Goal: Find specific page/section: Find specific page/section

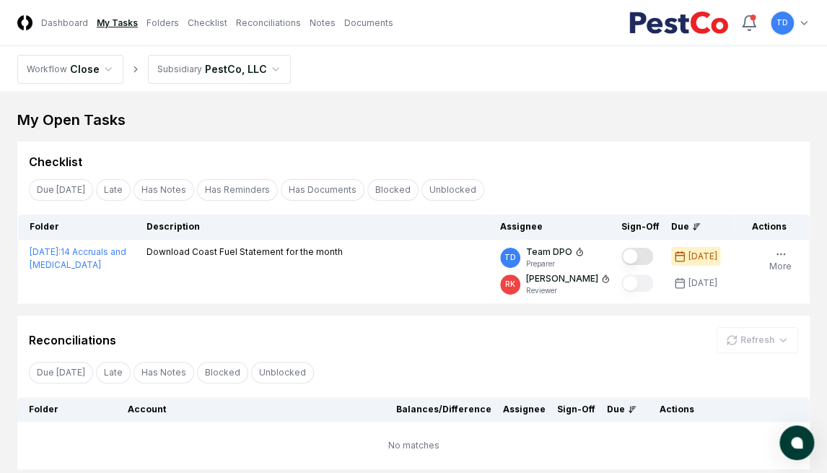
scroll to position [100, 0]
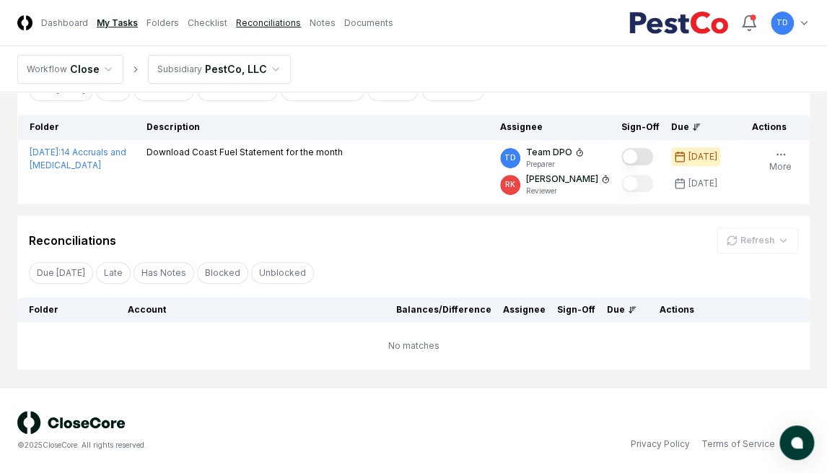
click at [245, 22] on link "Reconciliations" at bounding box center [268, 23] width 65 height 13
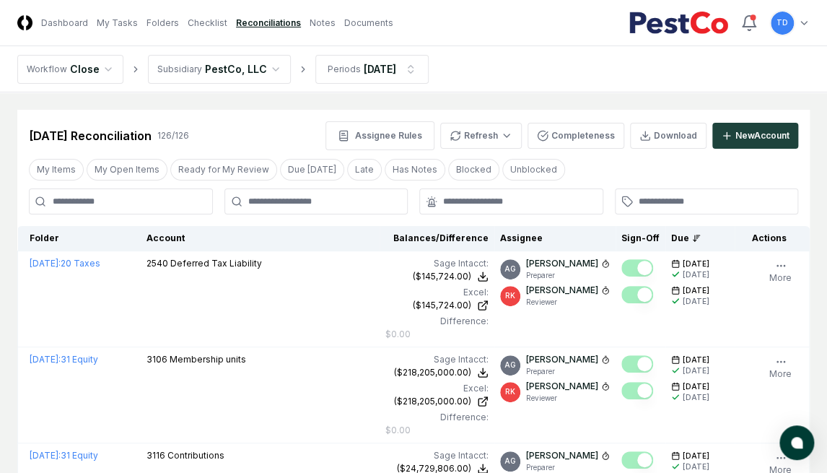
click at [173, 124] on div "[DATE] Reconciliation 126 / 126 Assignee Rules Refresh Completeness Download Ne…" at bounding box center [413, 135] width 769 height 29
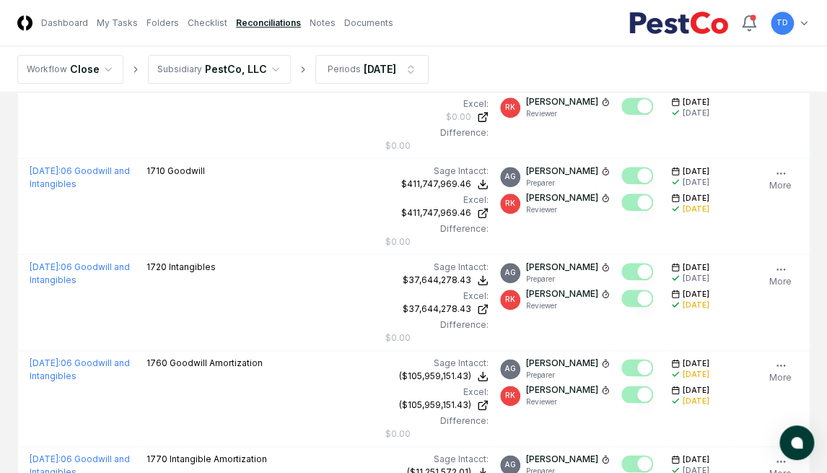
scroll to position [476, 0]
